Goal: Browse casually

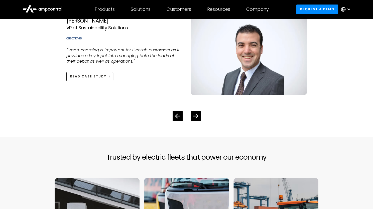
scroll to position [1154, 0]
click at [195, 115] on icon "Next slide" at bounding box center [195, 116] width 5 height 5
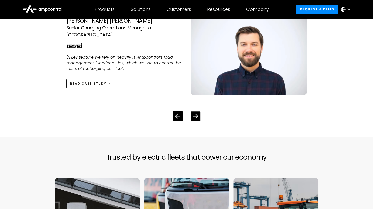
click at [195, 115] on icon "Next slide" at bounding box center [195, 116] width 5 height 5
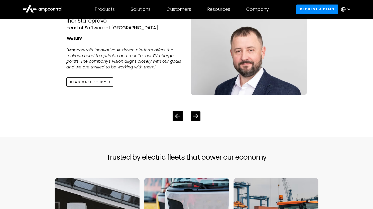
click at [195, 115] on icon "Next slide" at bounding box center [195, 116] width 5 height 5
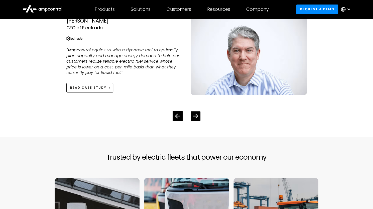
click at [195, 115] on icon "Next slide" at bounding box center [195, 116] width 5 height 5
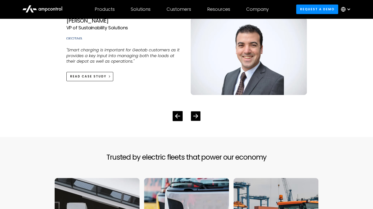
click at [195, 115] on icon "Next slide" at bounding box center [195, 116] width 5 height 5
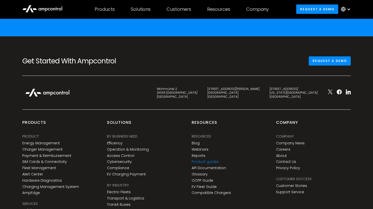
scroll to position [1856, 0]
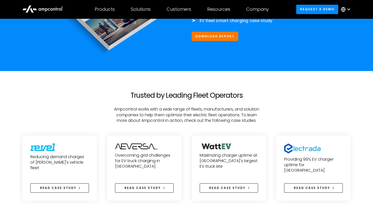
scroll to position [1781, 0]
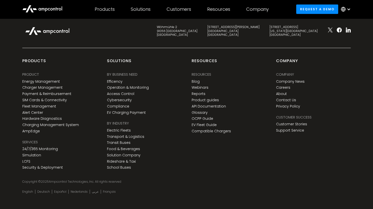
scroll to position [1983, 0]
